Goal: Check status: Check status

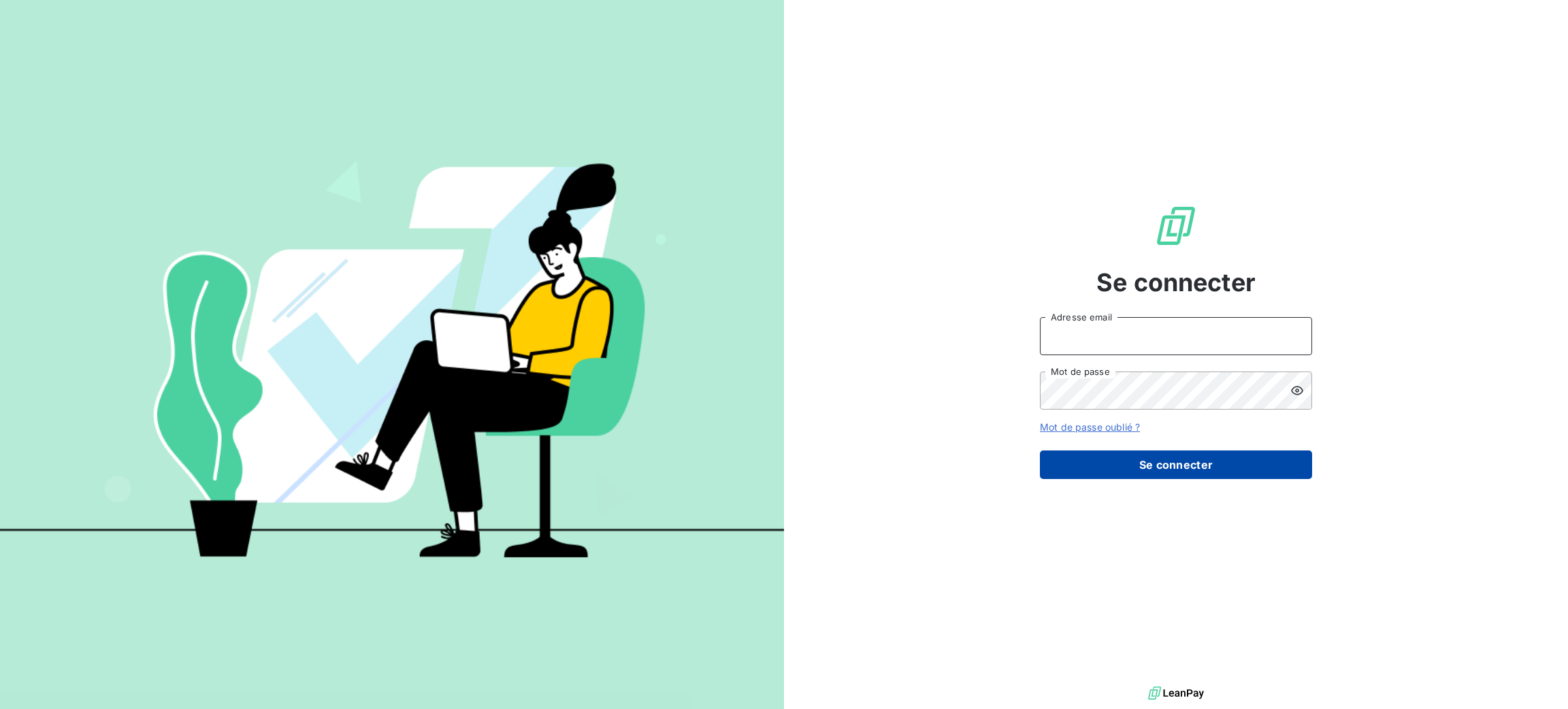
type input "[PERSON_NAME][EMAIL_ADDRESS][DOMAIN_NAME]"
click at [1163, 477] on button "Se connecter" at bounding box center [1176, 464] width 272 height 29
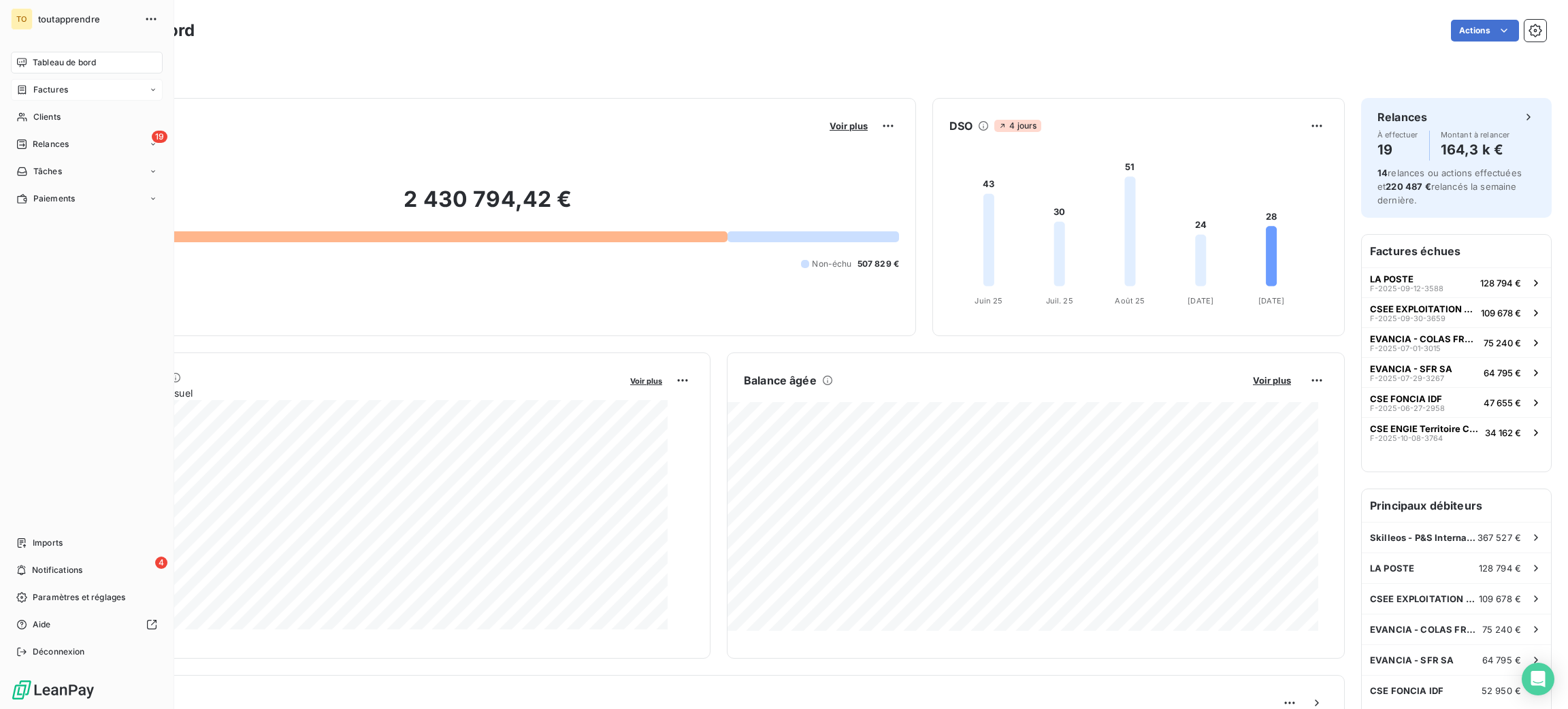
click at [56, 96] on span "Factures" at bounding box center [50, 89] width 34 height 12
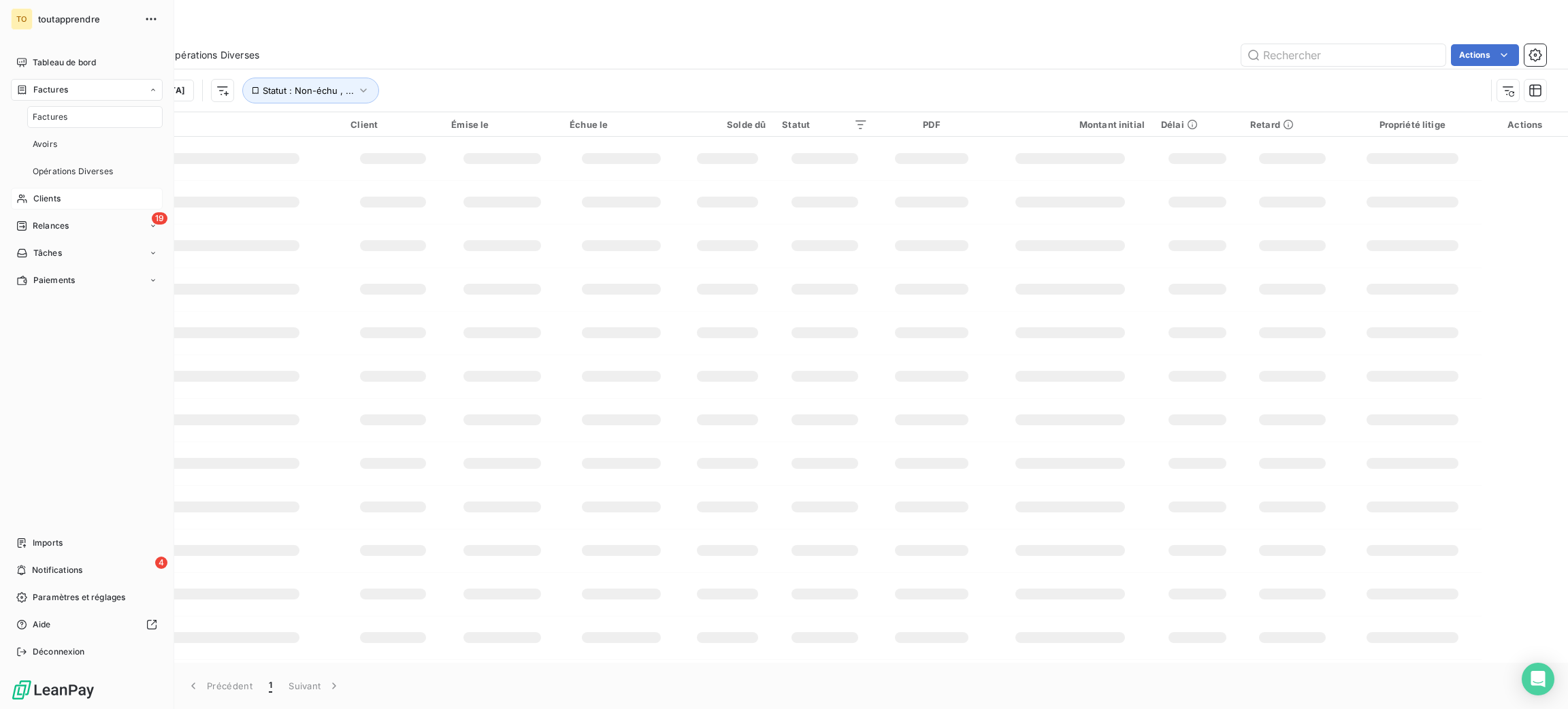
click at [71, 209] on div "Clients" at bounding box center [86, 198] width 151 height 22
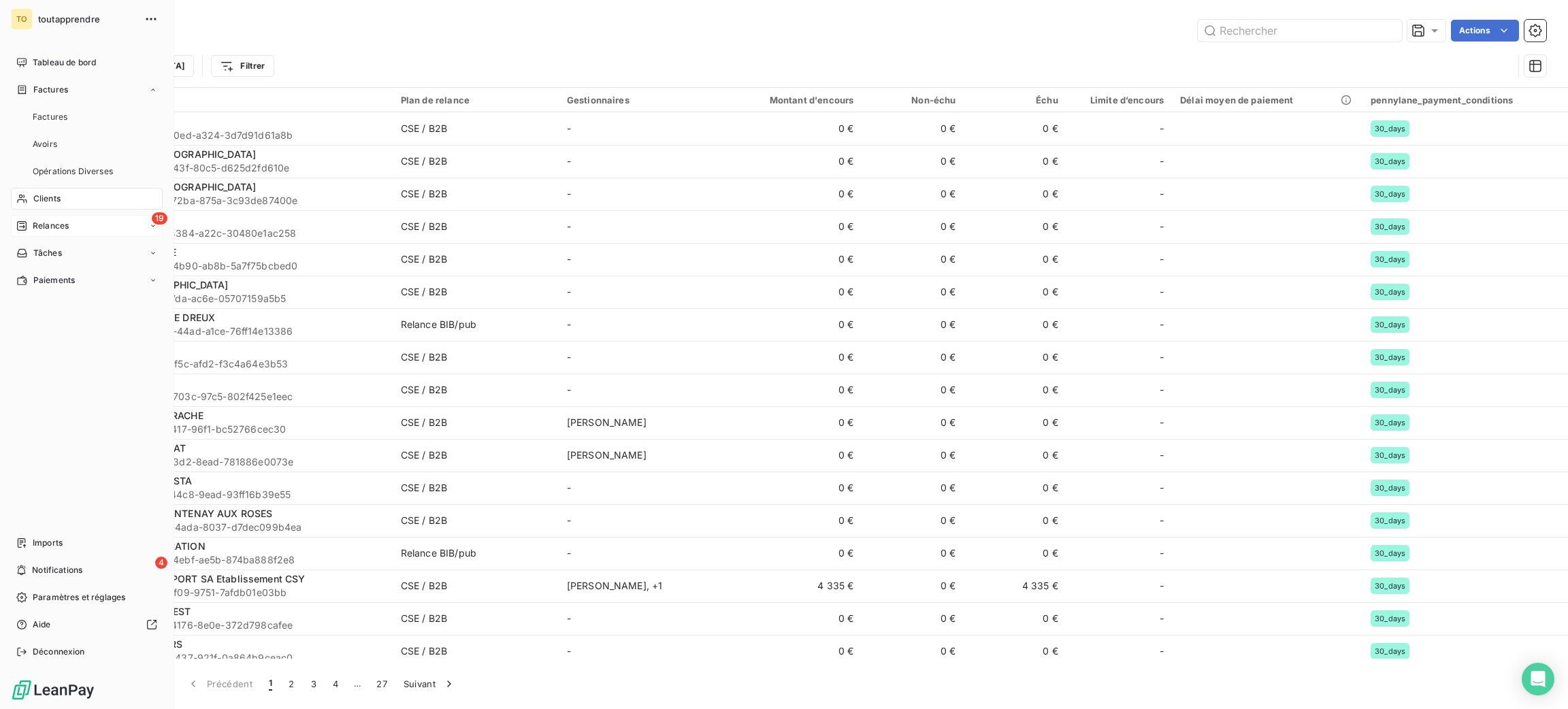
click at [67, 232] on span "Relances" at bounding box center [50, 226] width 36 height 12
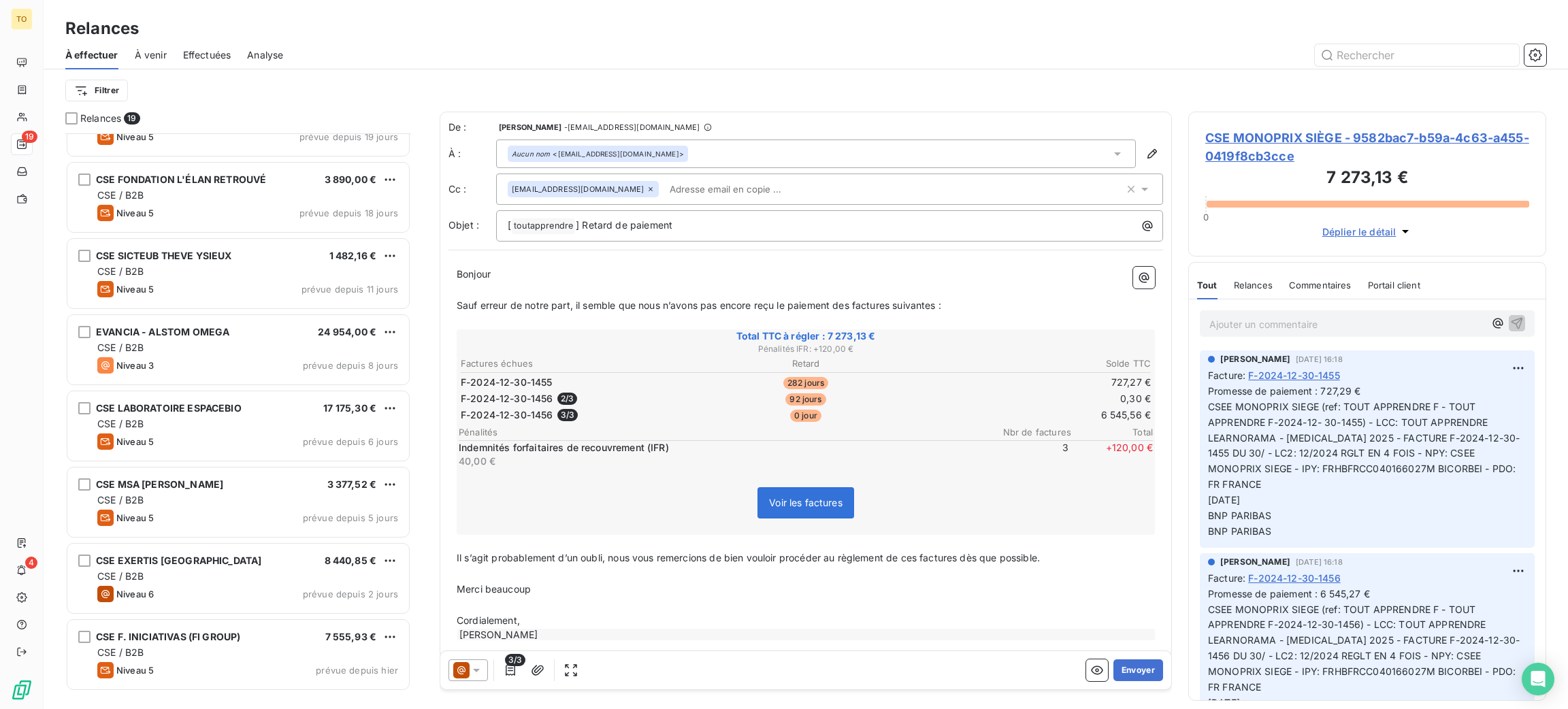
scroll to position [3, 0]
click at [285, 532] on div "CSE MSA PRIM 3 377,52 € CSE / B2B Niveau 5 prévue depuis 5 jours" at bounding box center [238, 502] width 342 height 69
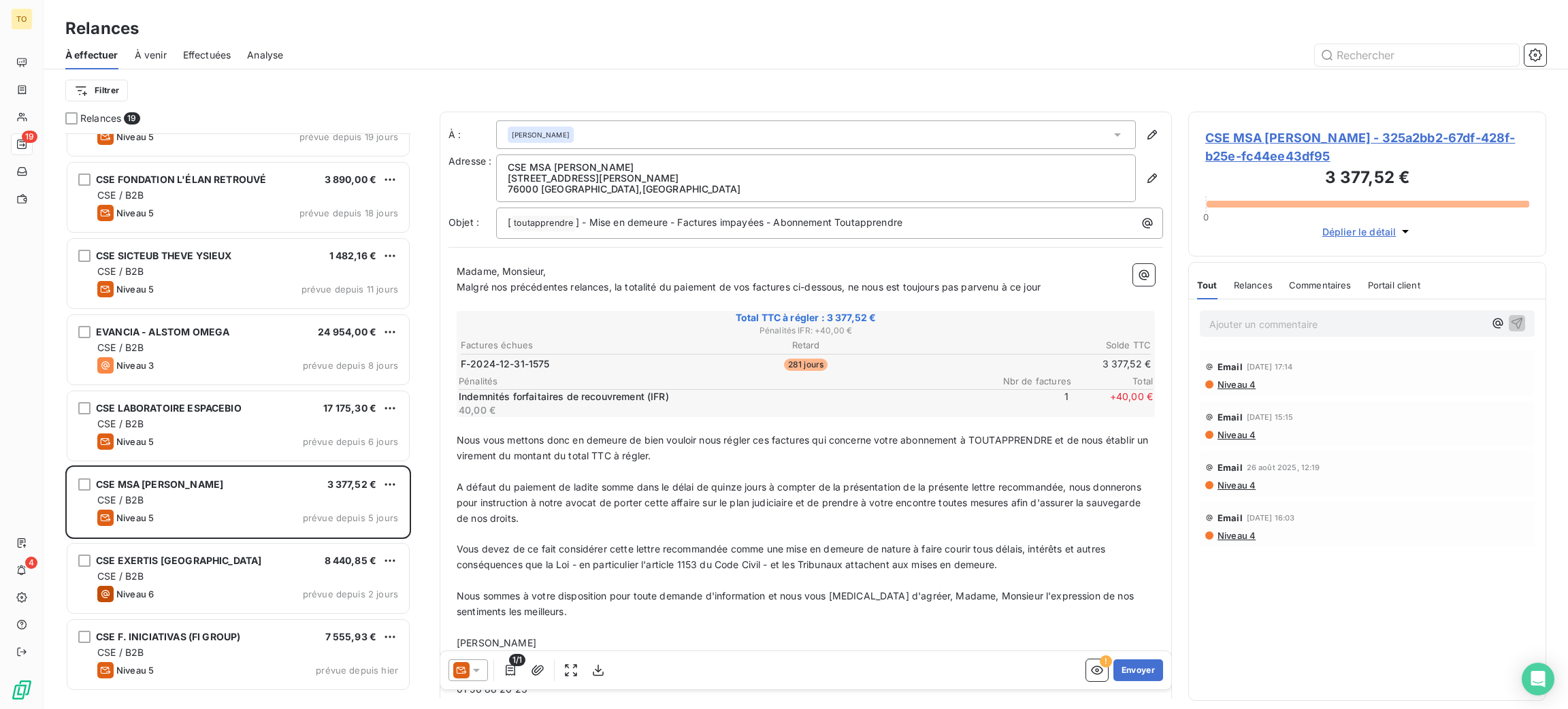
scroll to position [243, 0]
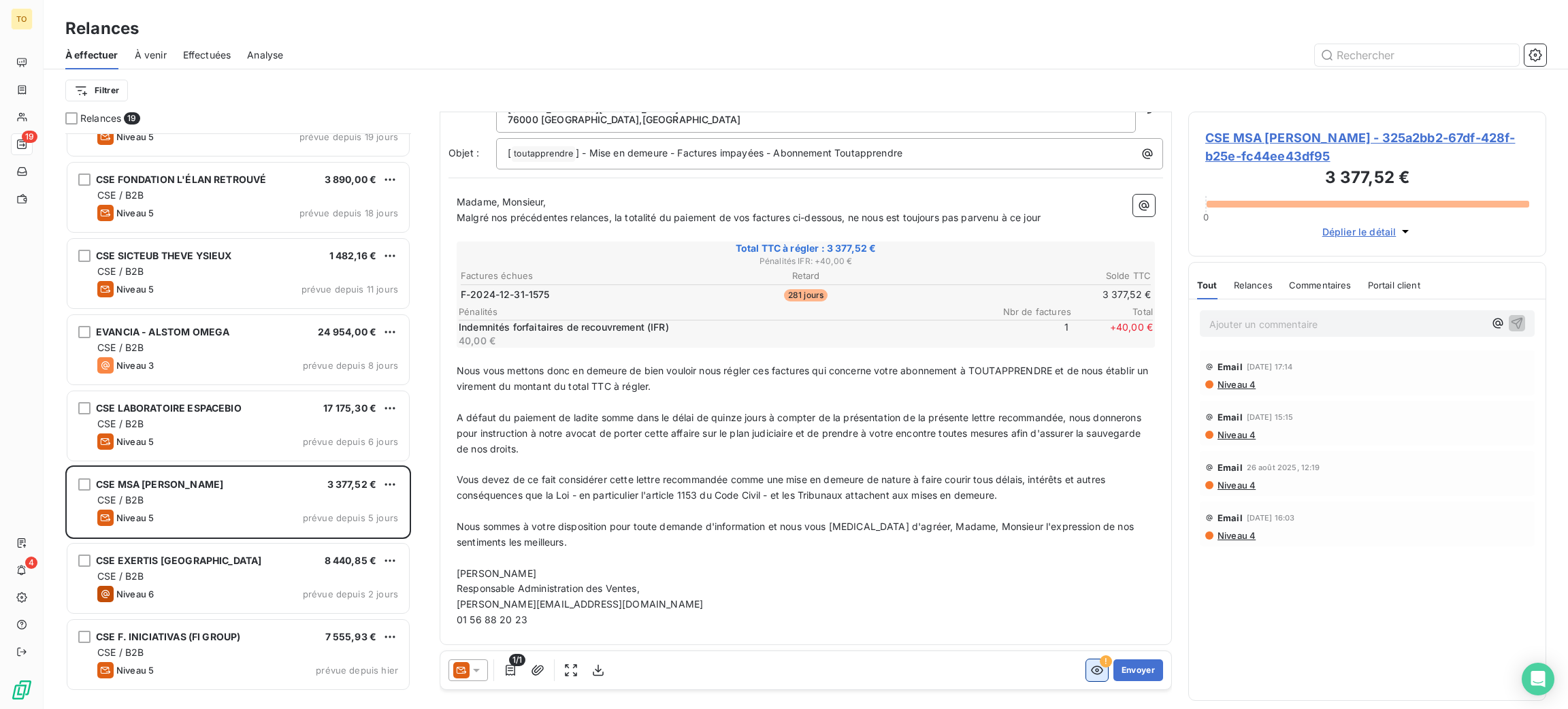
click at [1090, 678] on icon "button" at bounding box center [1097, 670] width 13 height 13
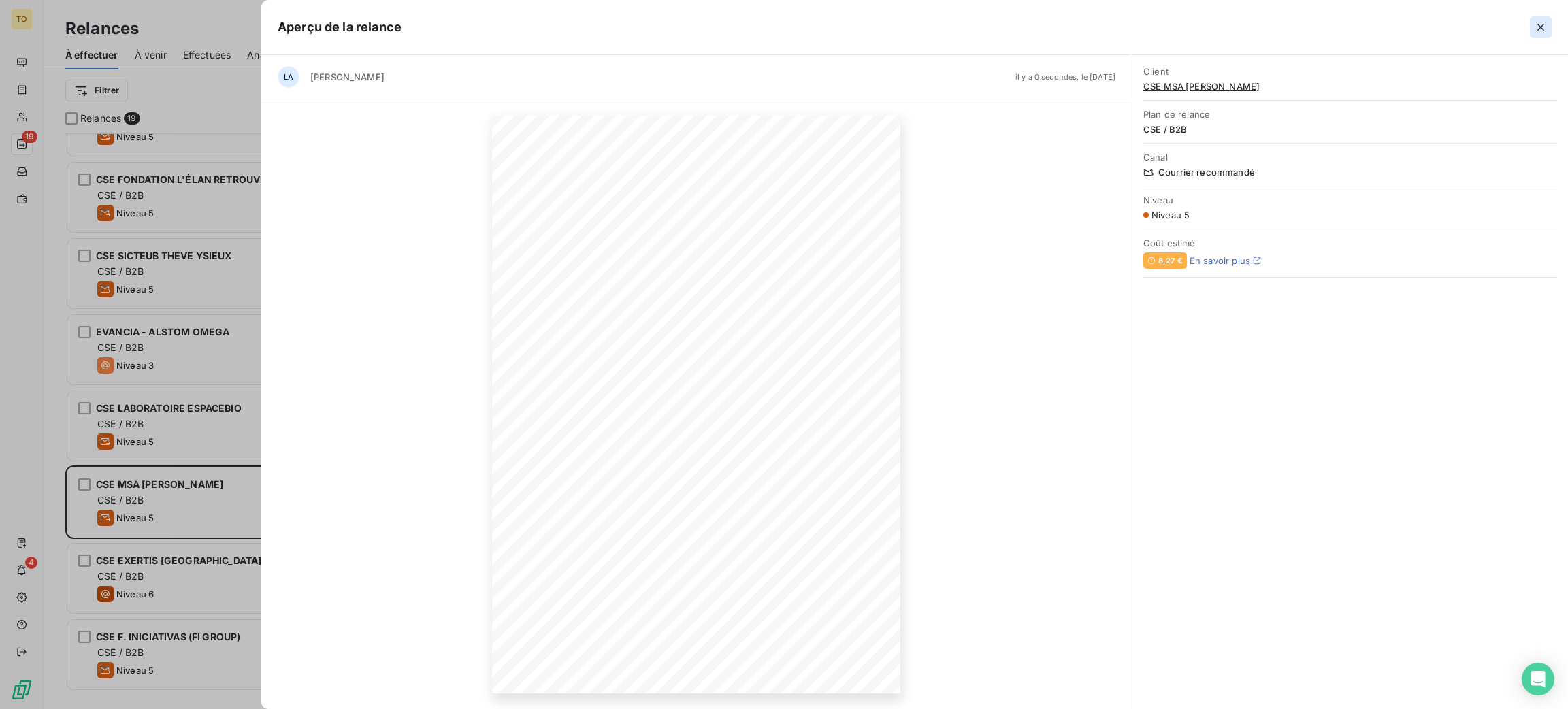
click at [1534, 23] on icon "button" at bounding box center [1540, 27] width 13 height 13
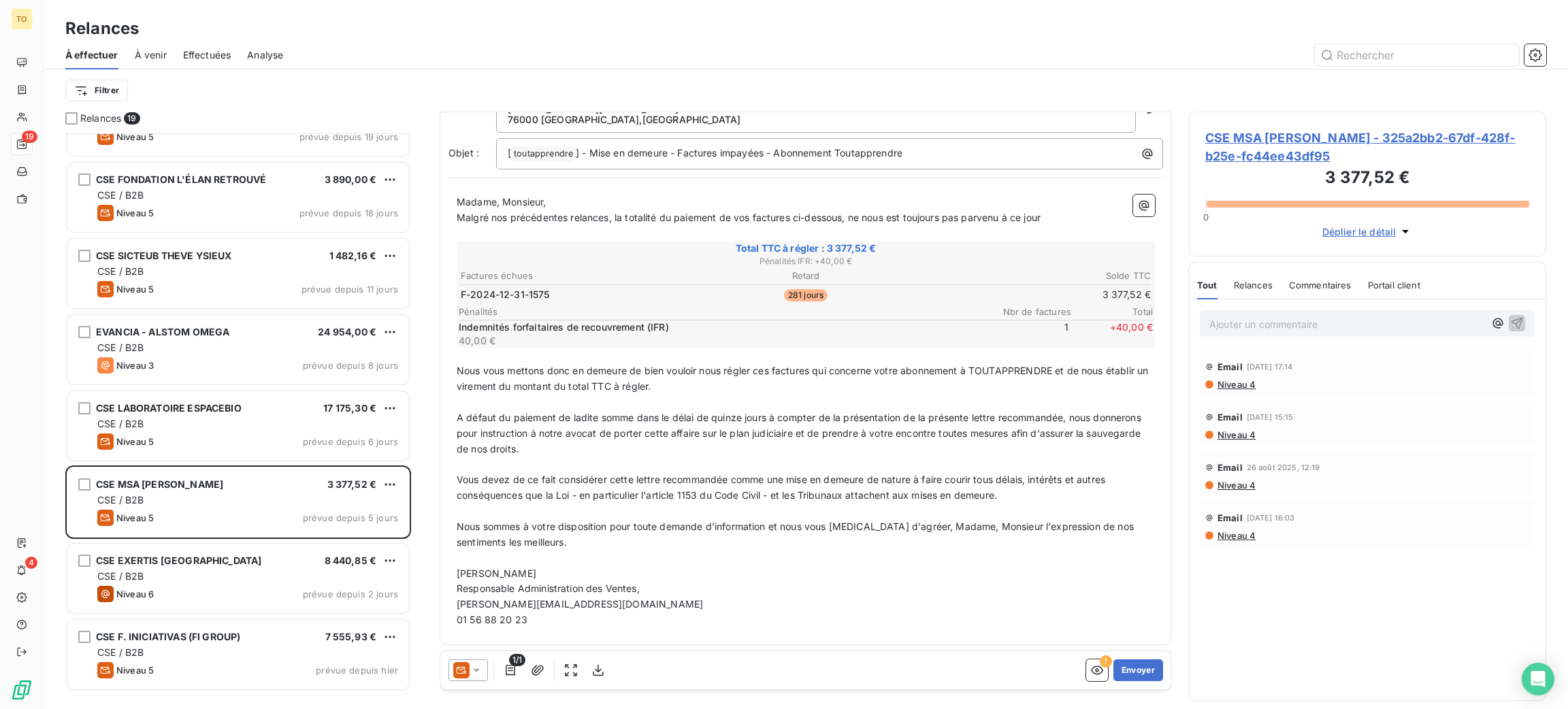
scroll to position [0, 0]
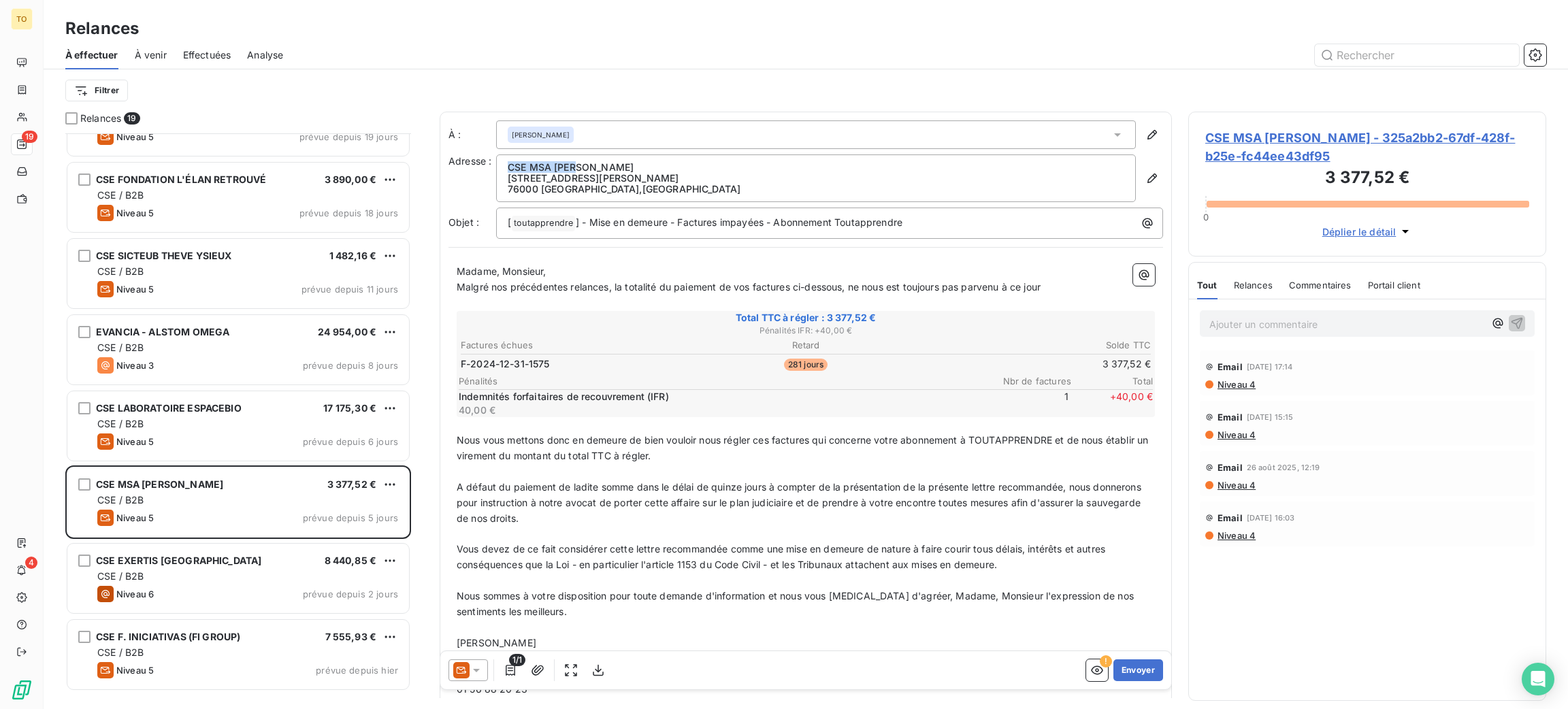
drag, startPoint x: 591, startPoint y: 189, endPoint x: 520, endPoint y: 187, distance: 71.0
click at [520, 173] on p "CSE MSA [PERSON_NAME]" at bounding box center [816, 167] width 617 height 10
copy p "CSE MSA [PERSON_NAME]"
click at [1227, 390] on span "Niveau 4" at bounding box center [1235, 384] width 39 height 10
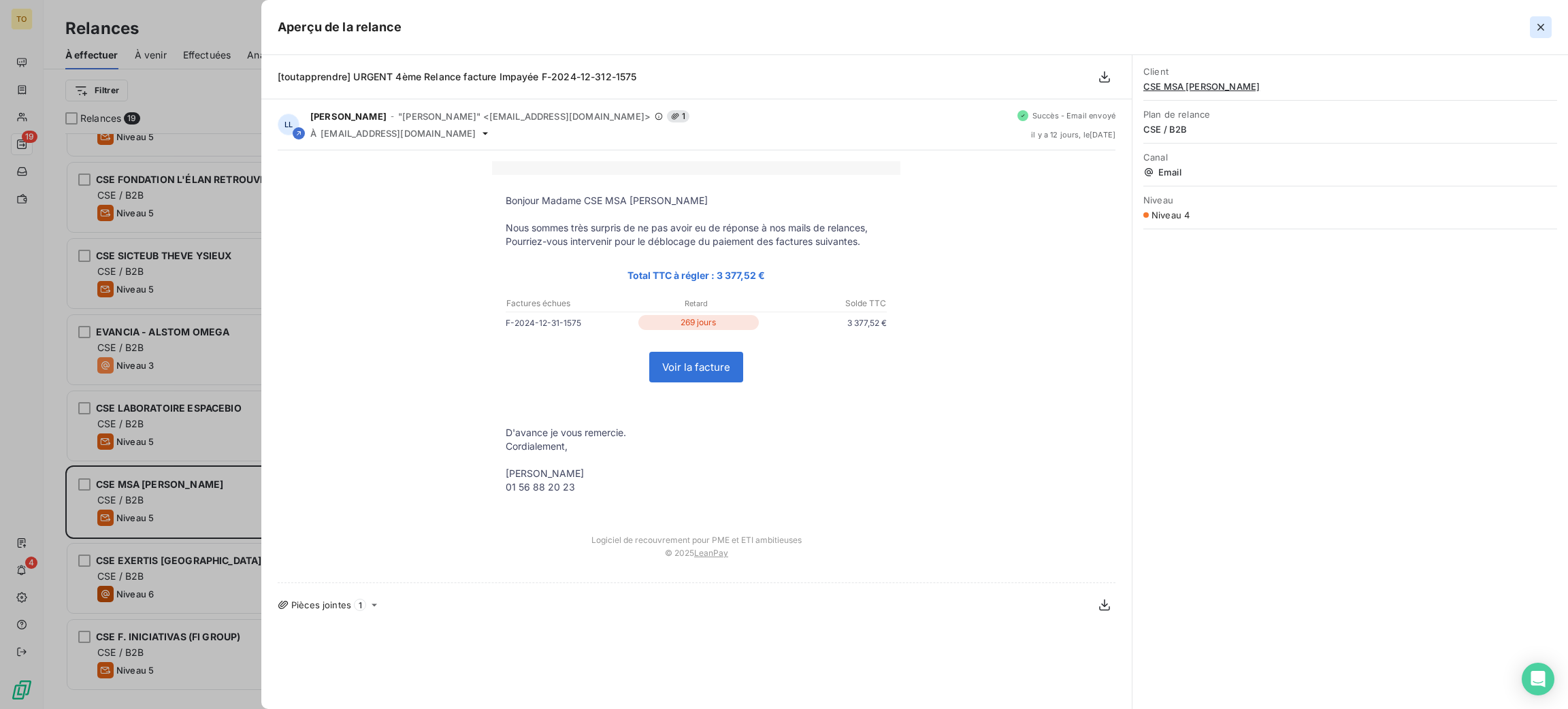
click at [1539, 31] on icon "button" at bounding box center [1540, 27] width 13 height 13
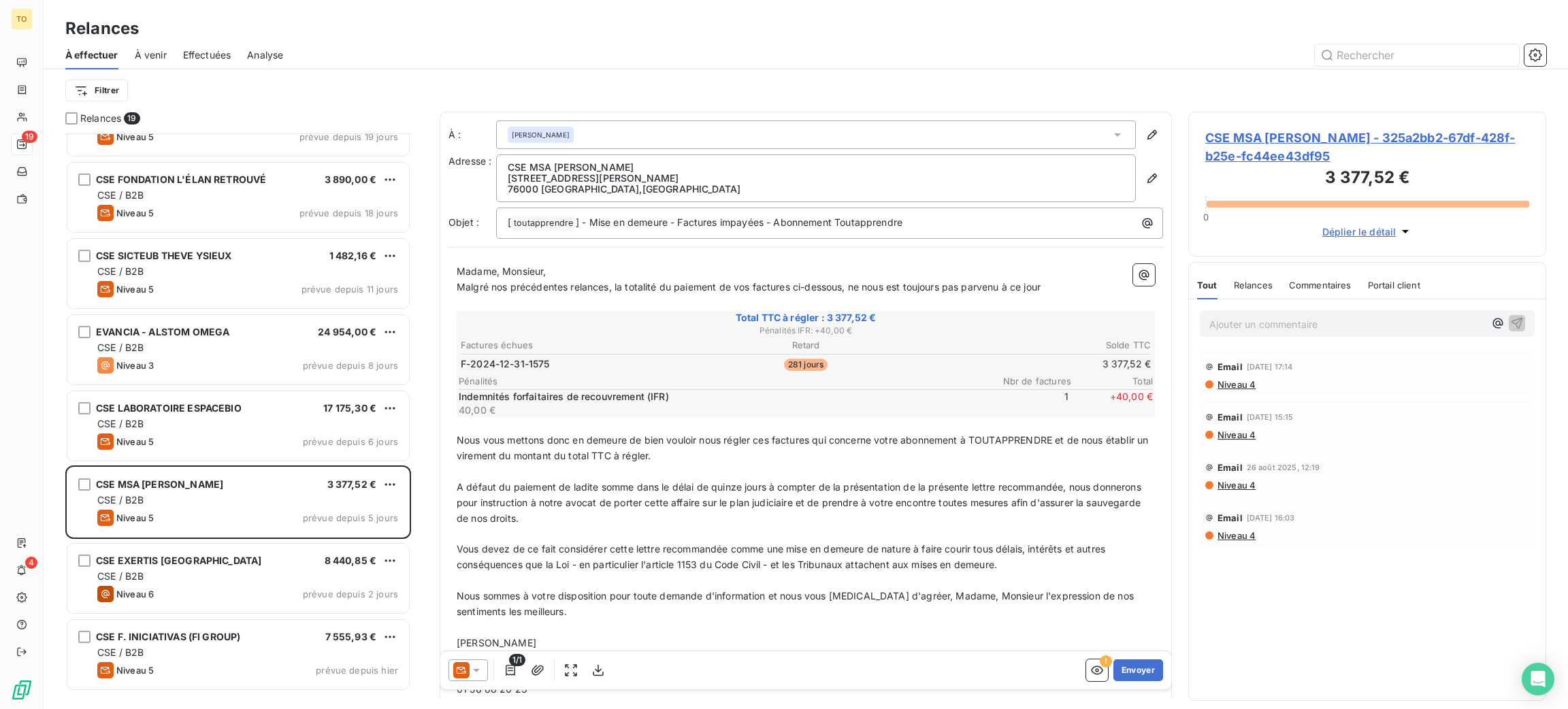
click at [596, 149] on div "[PERSON_NAME]" at bounding box center [815, 135] width 639 height 29
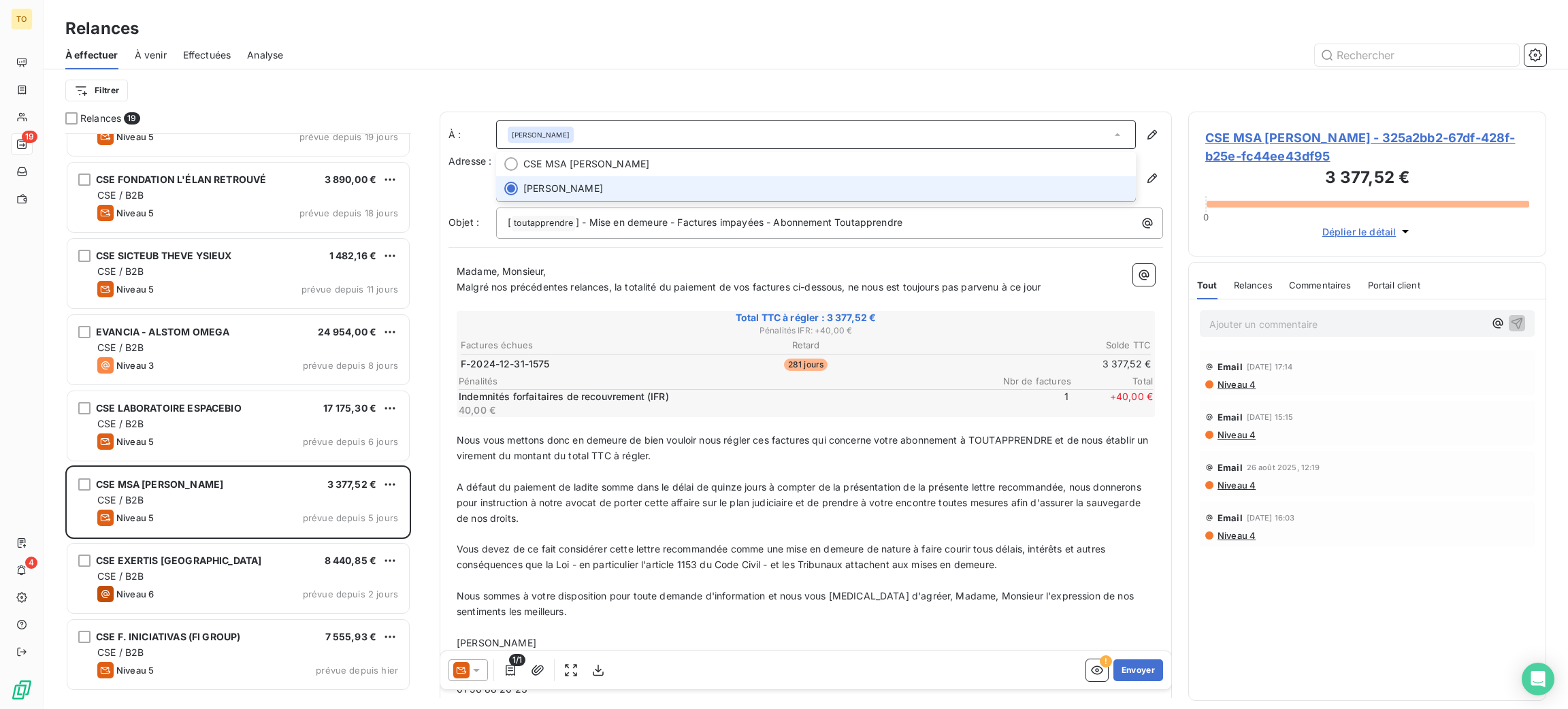
click at [570, 140] on span "[PERSON_NAME]" at bounding box center [540, 135] width 58 height 10
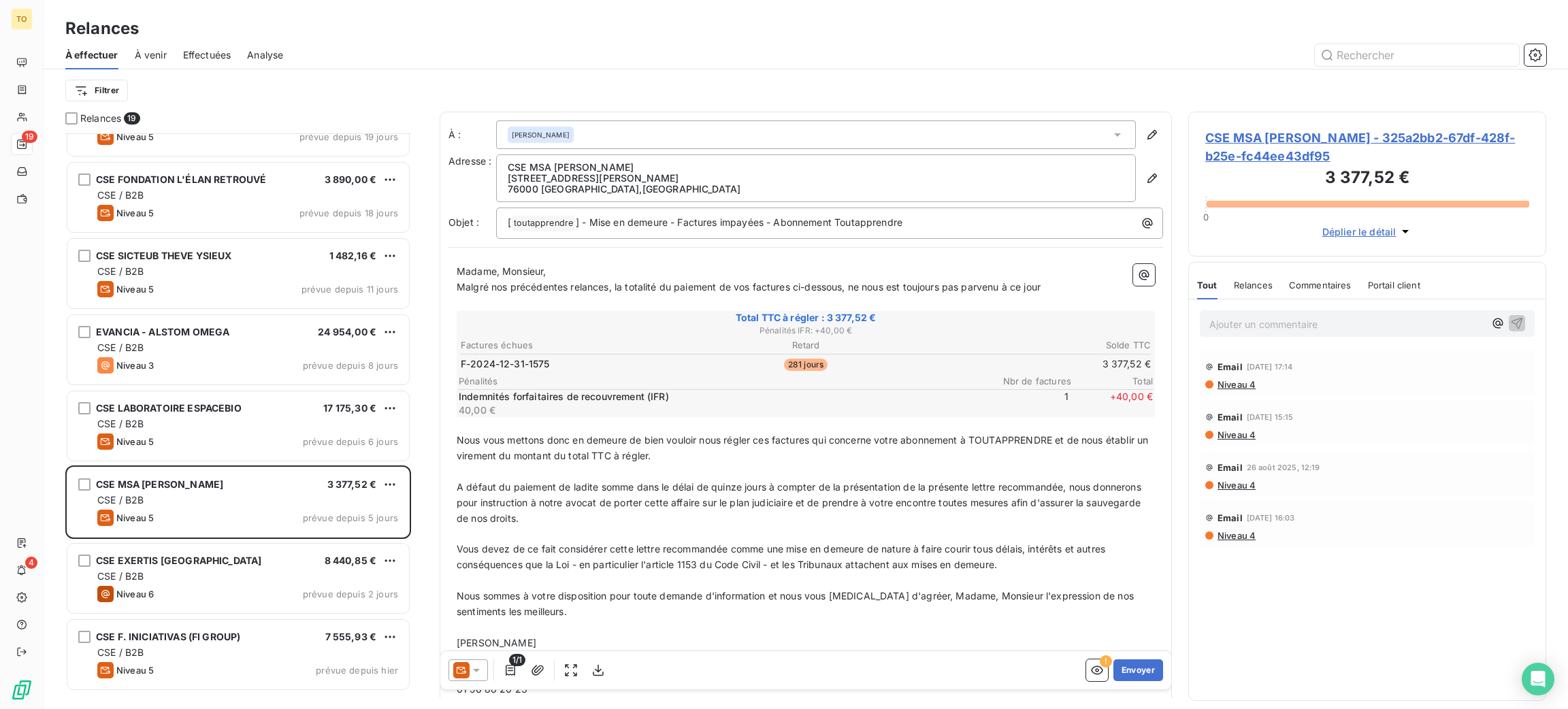
drag, startPoint x: 590, startPoint y: 150, endPoint x: 513, endPoint y: 147, distance: 77.1
click at [513, 147] on div "[PERSON_NAME]" at bounding box center [815, 135] width 639 height 29
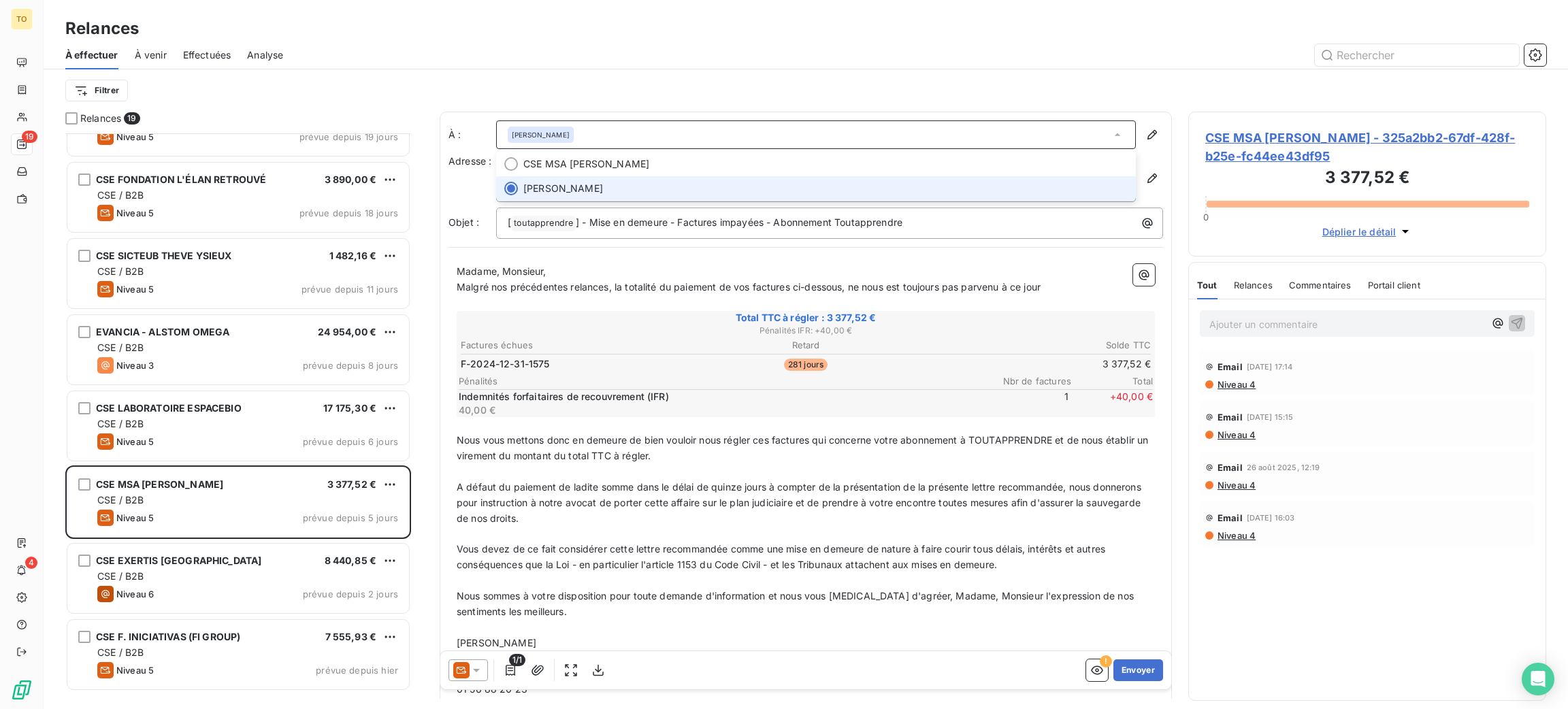
click at [653, 149] on div "[PERSON_NAME]" at bounding box center [815, 135] width 639 height 29
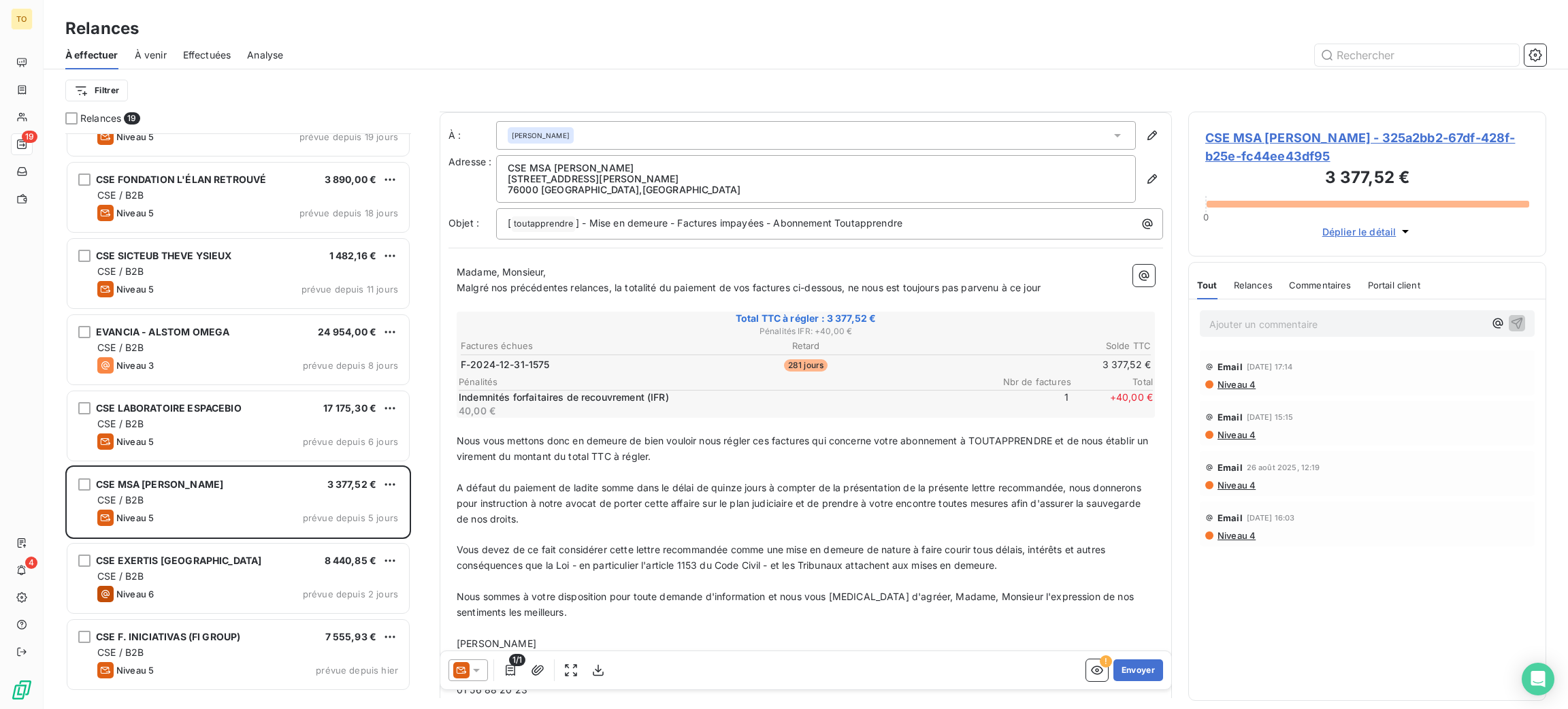
scroll to position [243, 0]
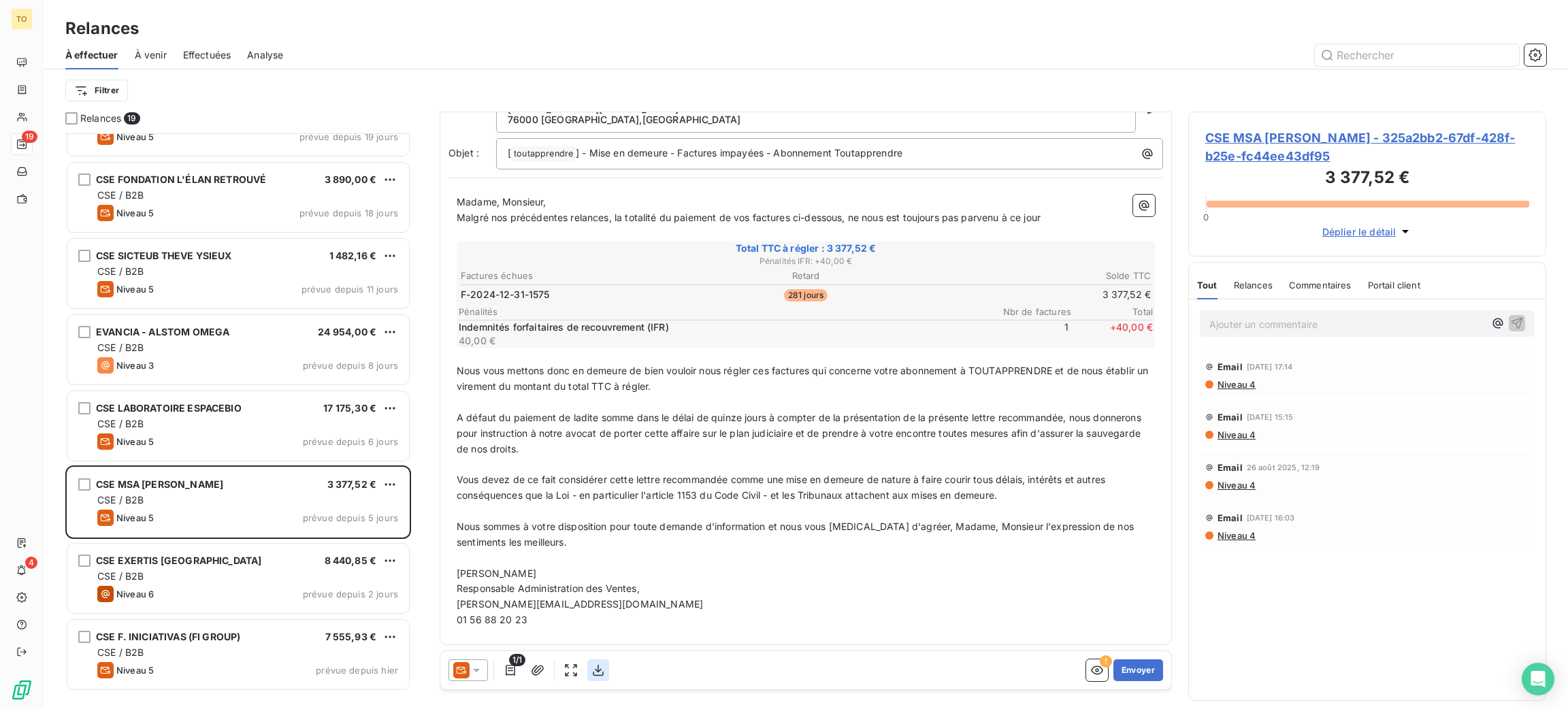
click at [605, 678] on icon "button" at bounding box center [598, 670] width 13 height 13
click at [1244, 390] on span "Niveau 4" at bounding box center [1235, 384] width 39 height 10
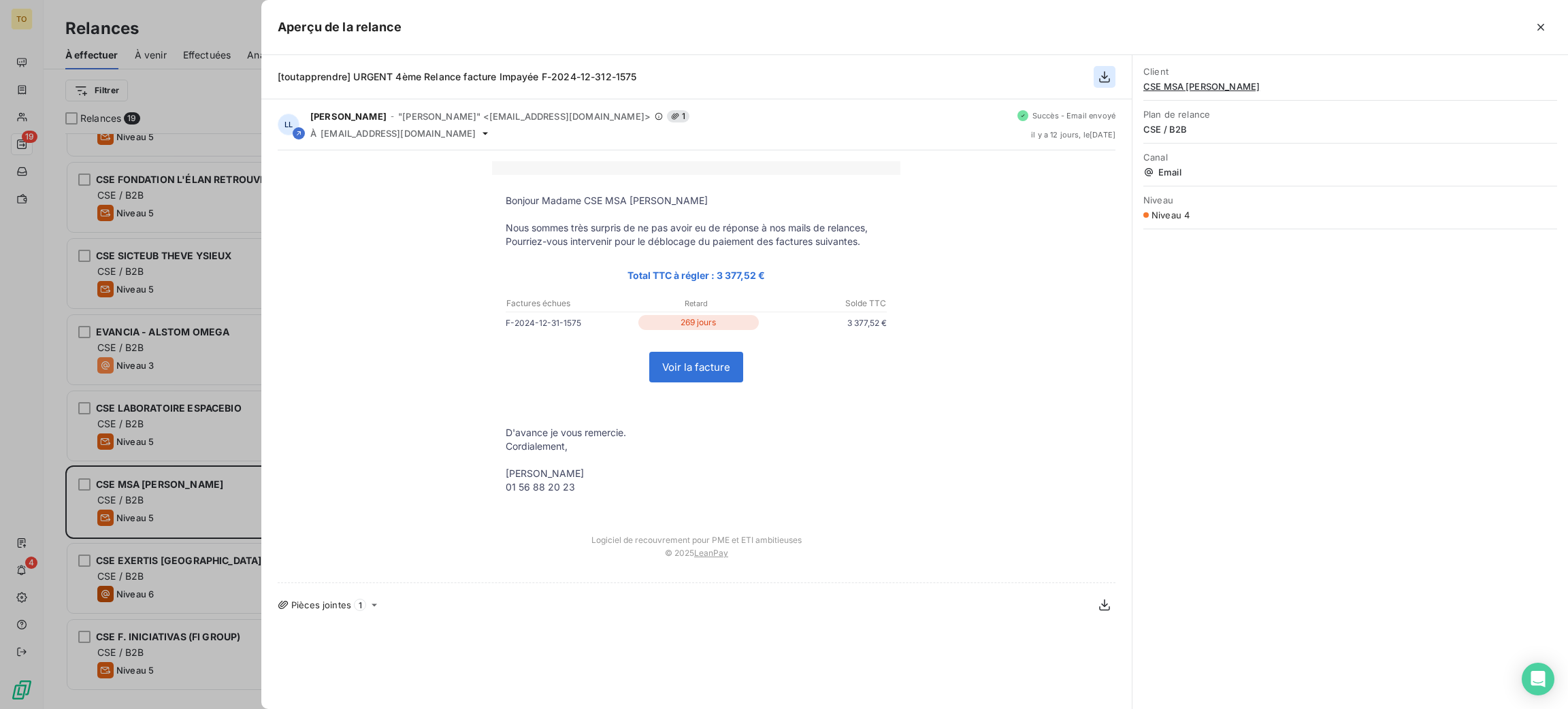
click at [1101, 84] on icon "button" at bounding box center [1105, 77] width 13 height 13
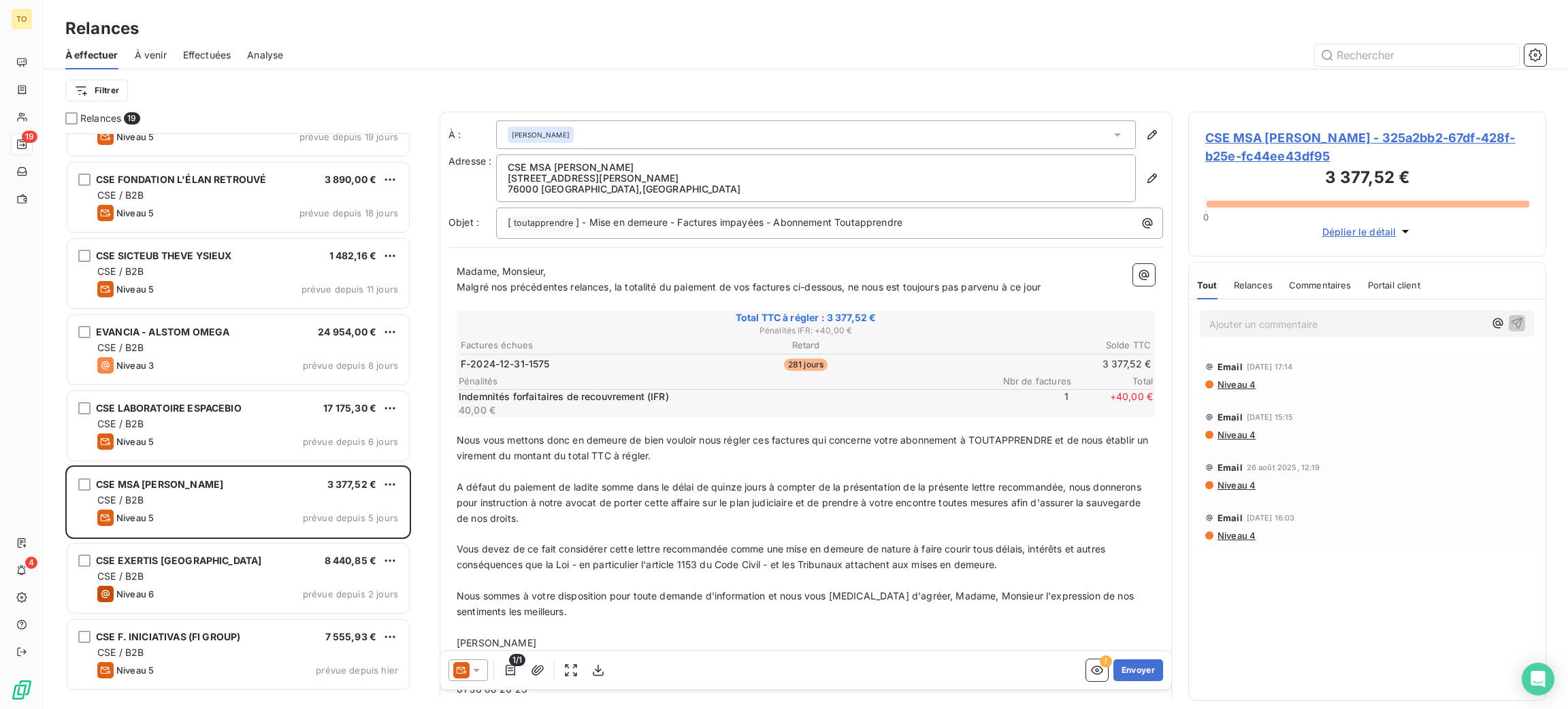
scroll to position [543, 329]
drag, startPoint x: 594, startPoint y: 183, endPoint x: 519, endPoint y: 183, distance: 75.0
click at [519, 173] on p "CSE MSA [PERSON_NAME]" at bounding box center [816, 167] width 617 height 10
copy p "CSE MSA [PERSON_NAME]"
